Goal: Task Accomplishment & Management: Use online tool/utility

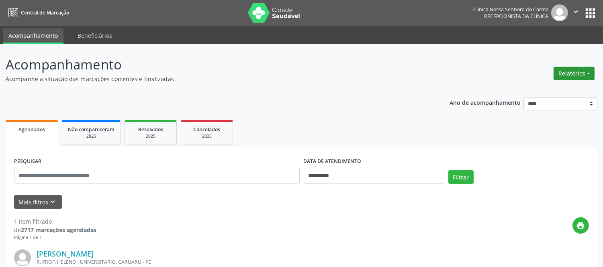
click at [589, 71] on button "Relatórios" at bounding box center [574, 74] width 41 height 14
click at [553, 90] on link "Agendamentos" at bounding box center [552, 90] width 86 height 11
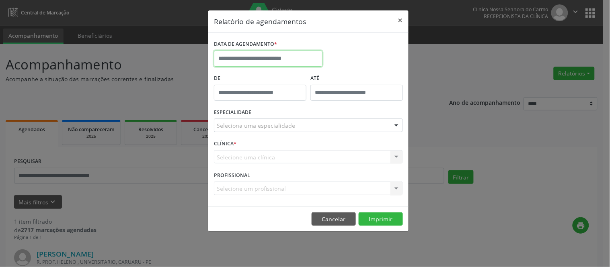
click at [271, 61] on input "text" at bounding box center [268, 59] width 109 height 16
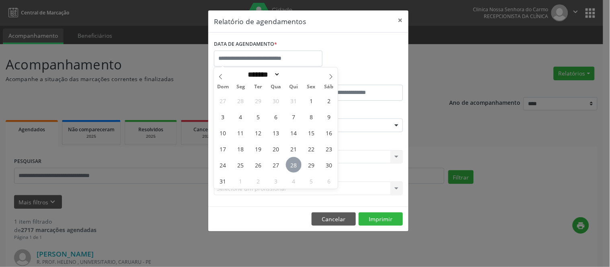
click at [299, 164] on span "28" at bounding box center [294, 165] width 16 height 16
type input "**********"
click at [294, 163] on span "28" at bounding box center [294, 165] width 16 height 16
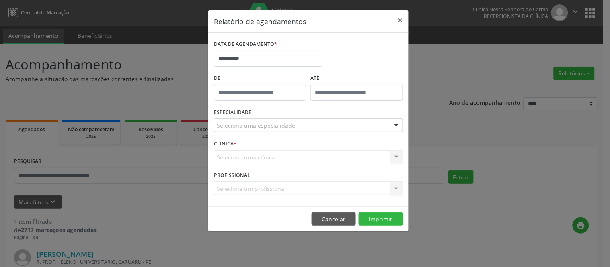
click at [294, 163] on div "Selecione uma clínica Nenhum resultado encontrado para: " " Não há nenhuma opçã…" at bounding box center [308, 157] width 189 height 14
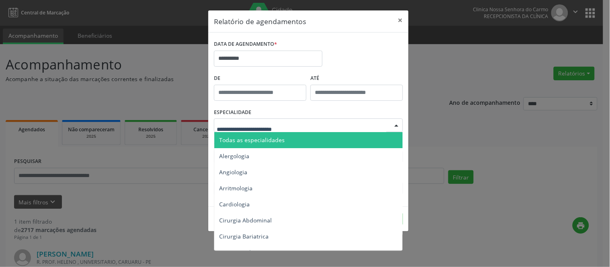
click at [259, 140] on span "Todas as especialidades" at bounding box center [252, 140] width 66 height 8
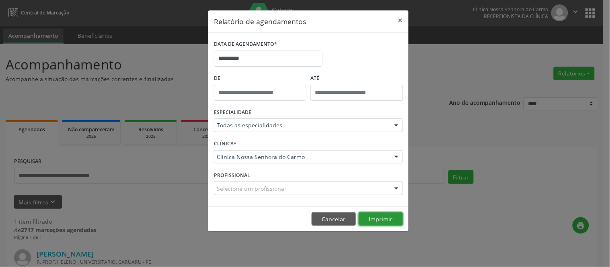
click at [380, 219] on button "Imprimir" at bounding box center [381, 220] width 44 height 14
